Goal: Transaction & Acquisition: Purchase product/service

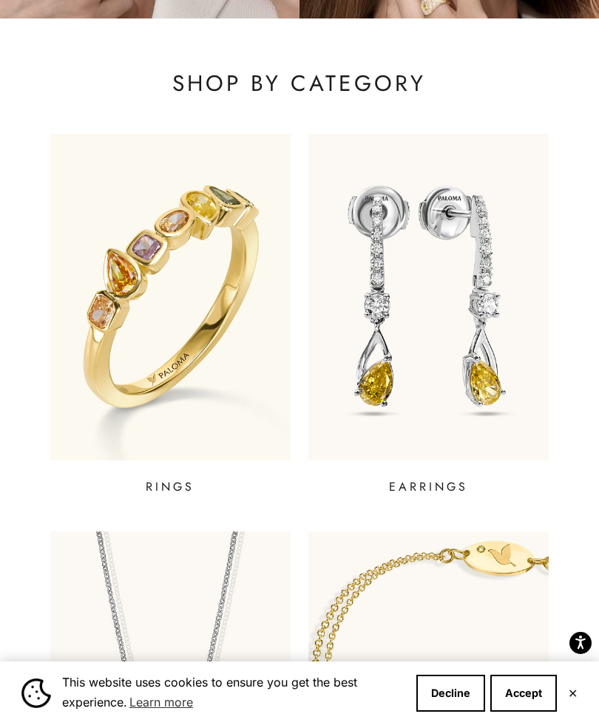
scroll to position [343, 0]
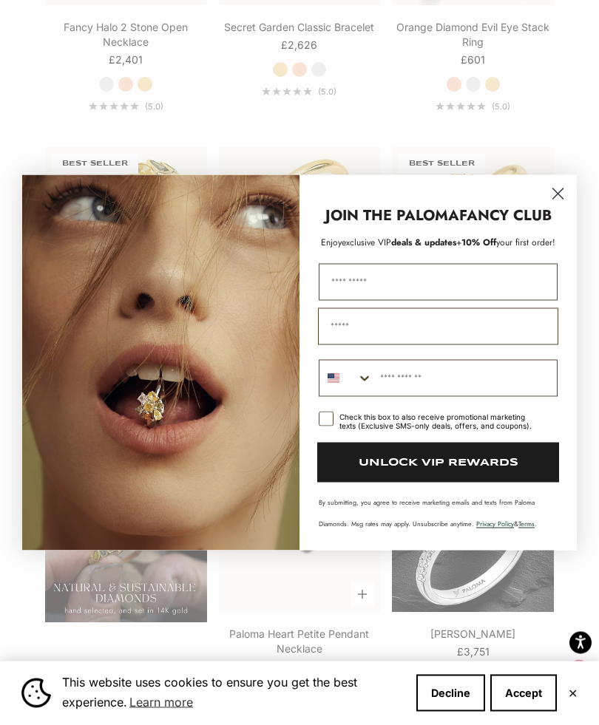
scroll to position [995, 0]
click at [562, 199] on icon "Close dialog" at bounding box center [558, 193] width 10 height 10
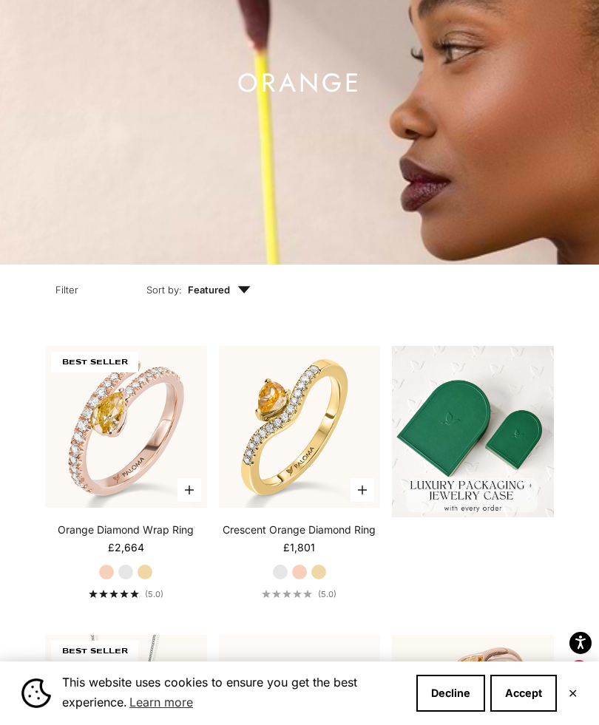
scroll to position [0, 0]
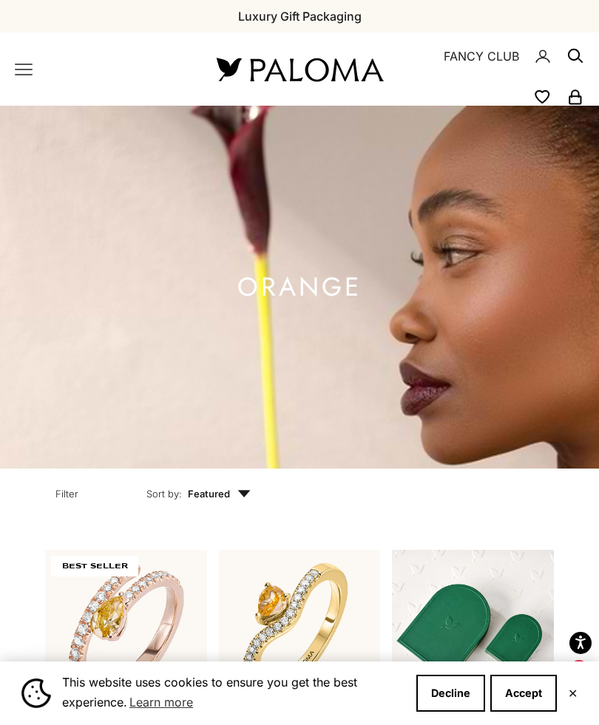
click at [32, 73] on icon "Primary navigation" at bounding box center [24, 70] width 18 height 18
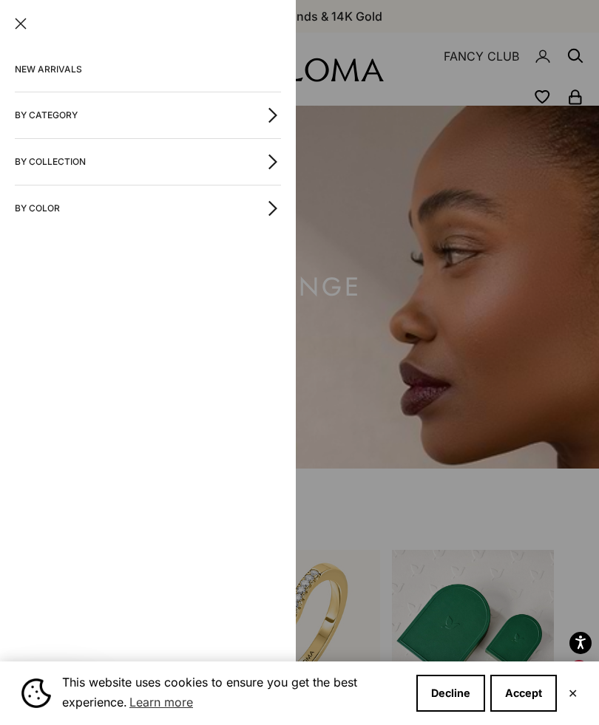
click at [270, 113] on icon "button" at bounding box center [273, 115] width 16 height 16
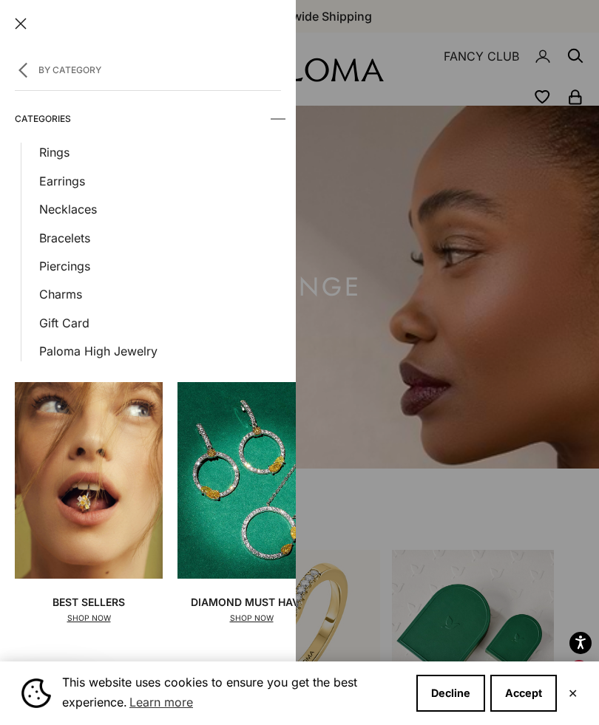
click at [81, 183] on link "Earrings" at bounding box center [160, 180] width 242 height 19
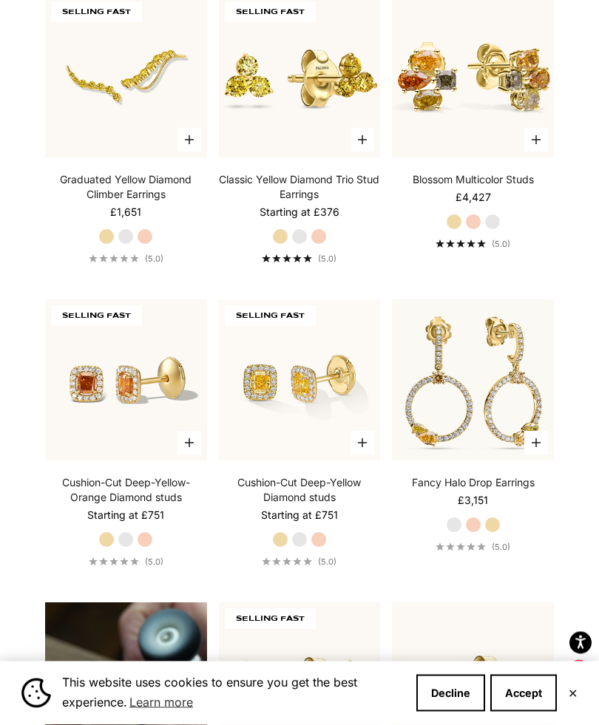
scroll to position [859, 0]
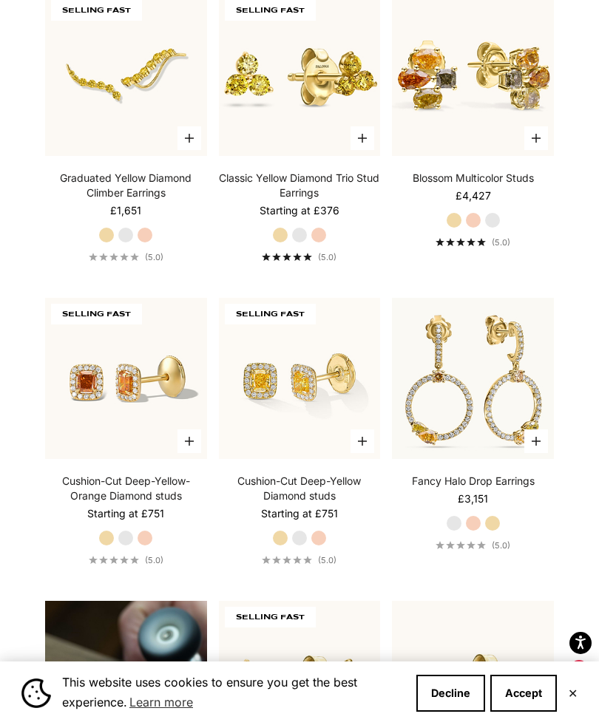
click at [519, 407] on img at bounding box center [473, 379] width 178 height 178
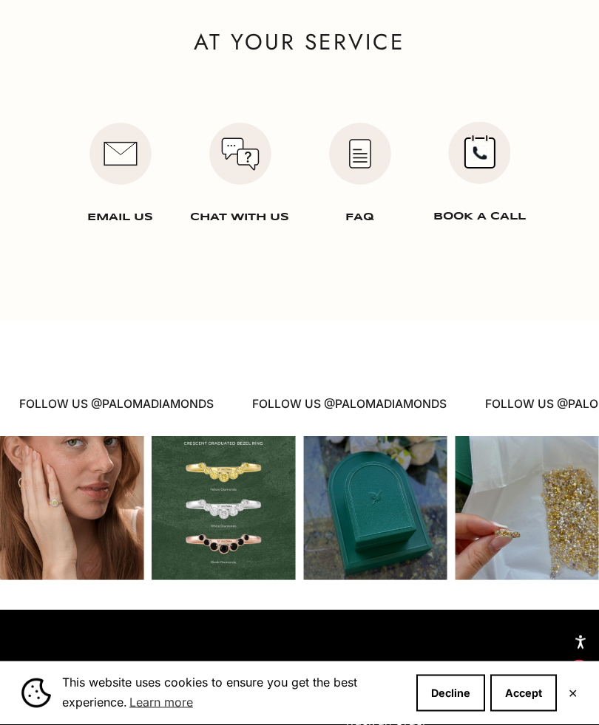
scroll to position [2994, 0]
